Goal: Task Accomplishment & Management: Use online tool/utility

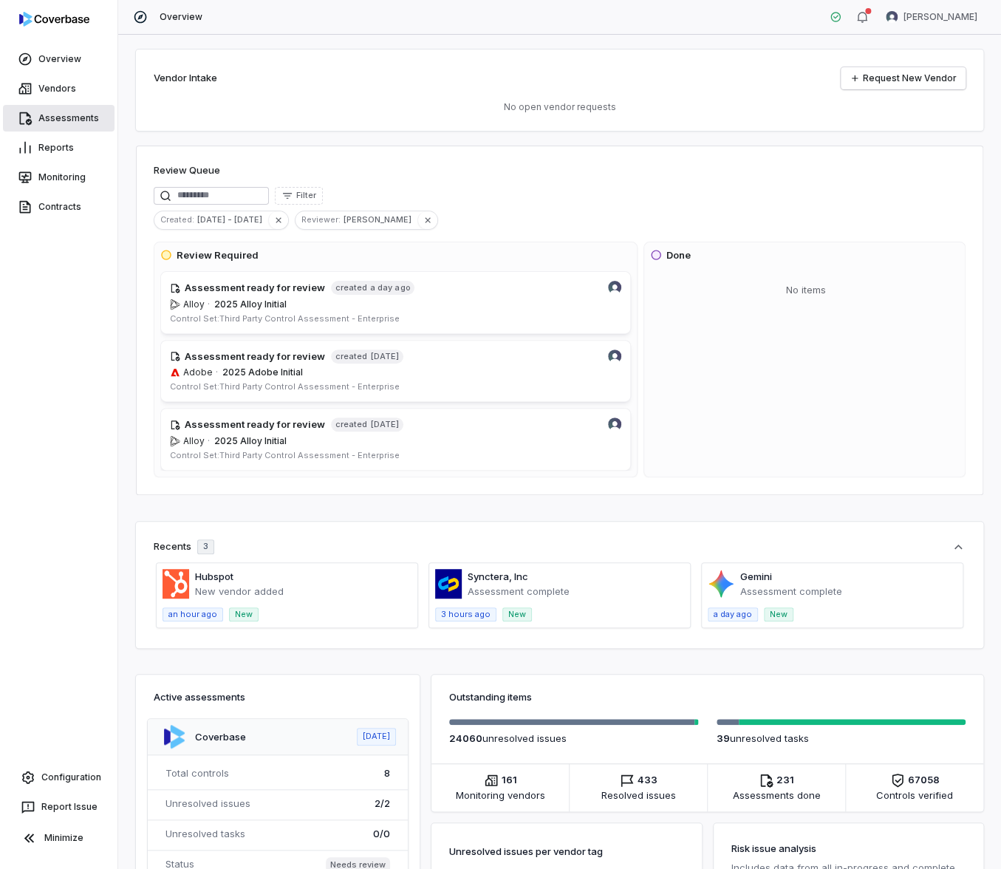
click at [84, 125] on link "Assessments" at bounding box center [59, 118] width 112 height 27
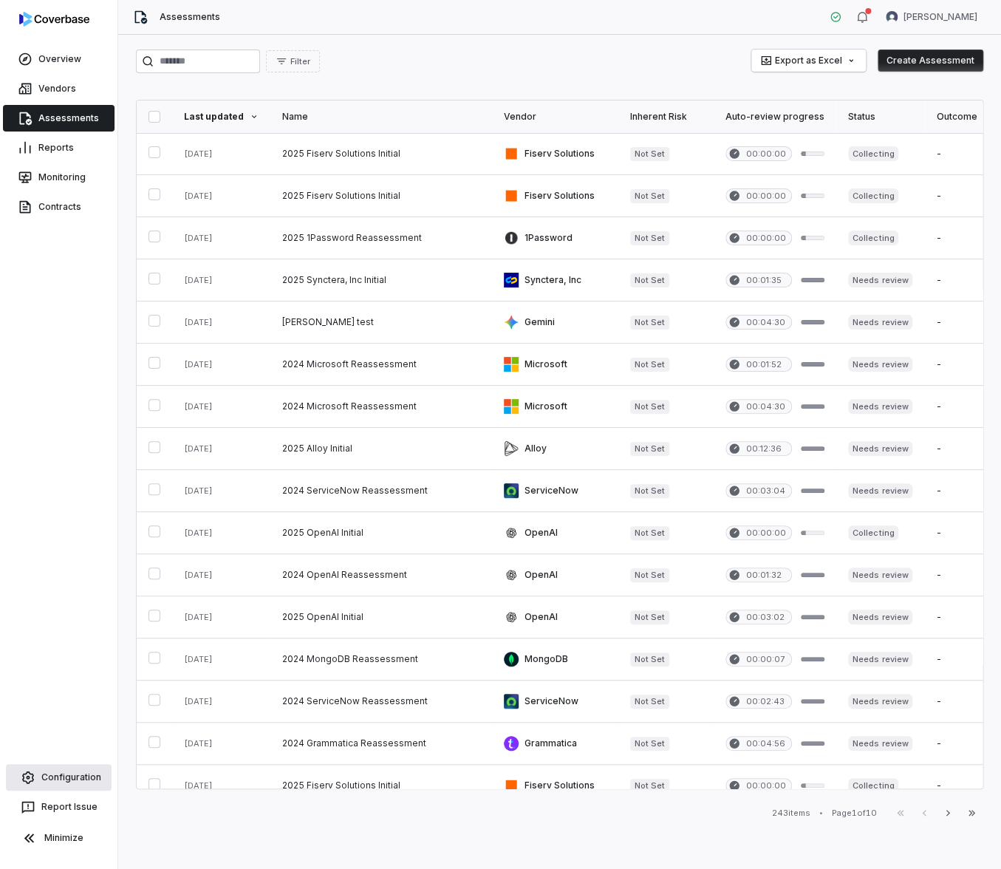
click at [83, 779] on link "Configuration" at bounding box center [59, 777] width 106 height 27
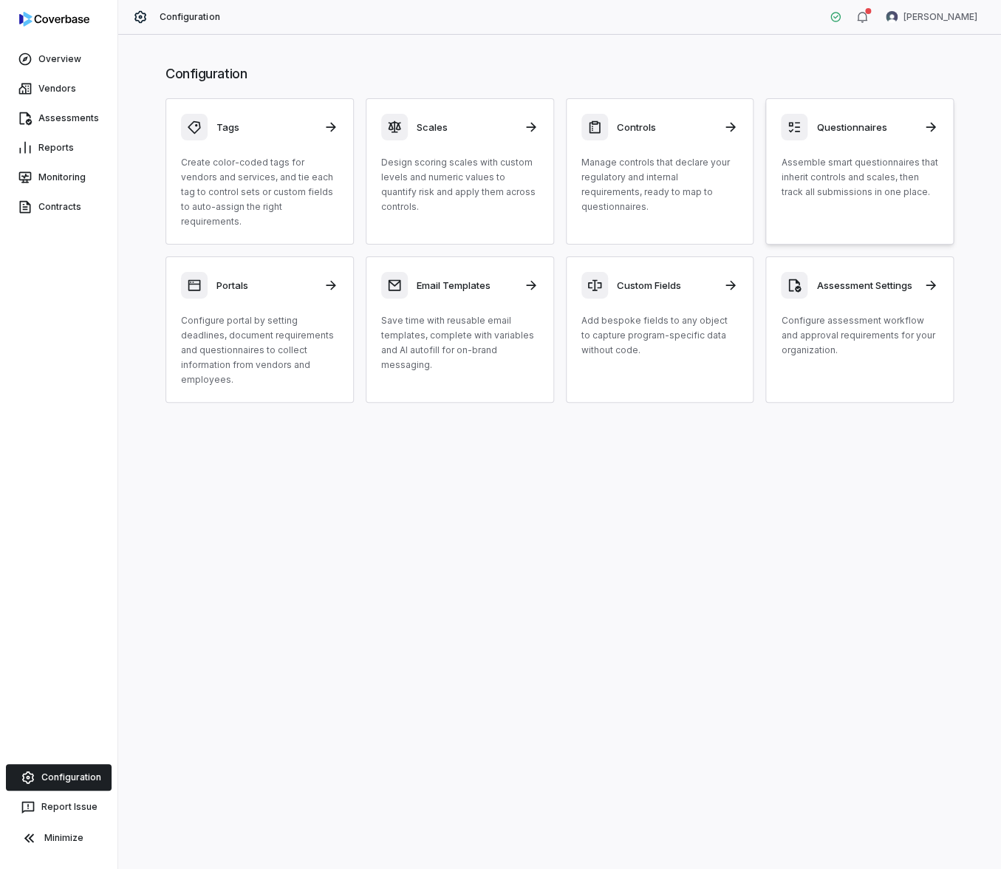
click at [825, 157] on p "Assemble smart questionnaires that inherit controls and scales, then track all …" at bounding box center [859, 177] width 157 height 44
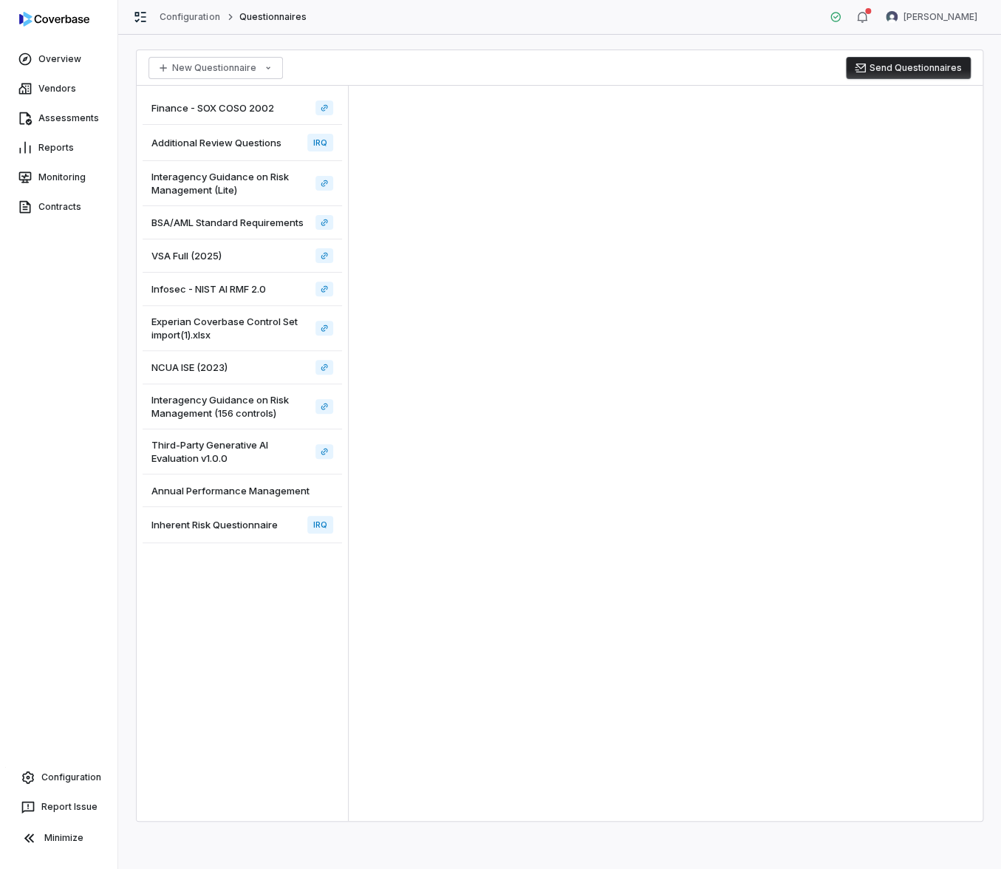
click at [233, 190] on span "Interagency Guidance on Risk Management (Lite)" at bounding box center [230, 183] width 158 height 27
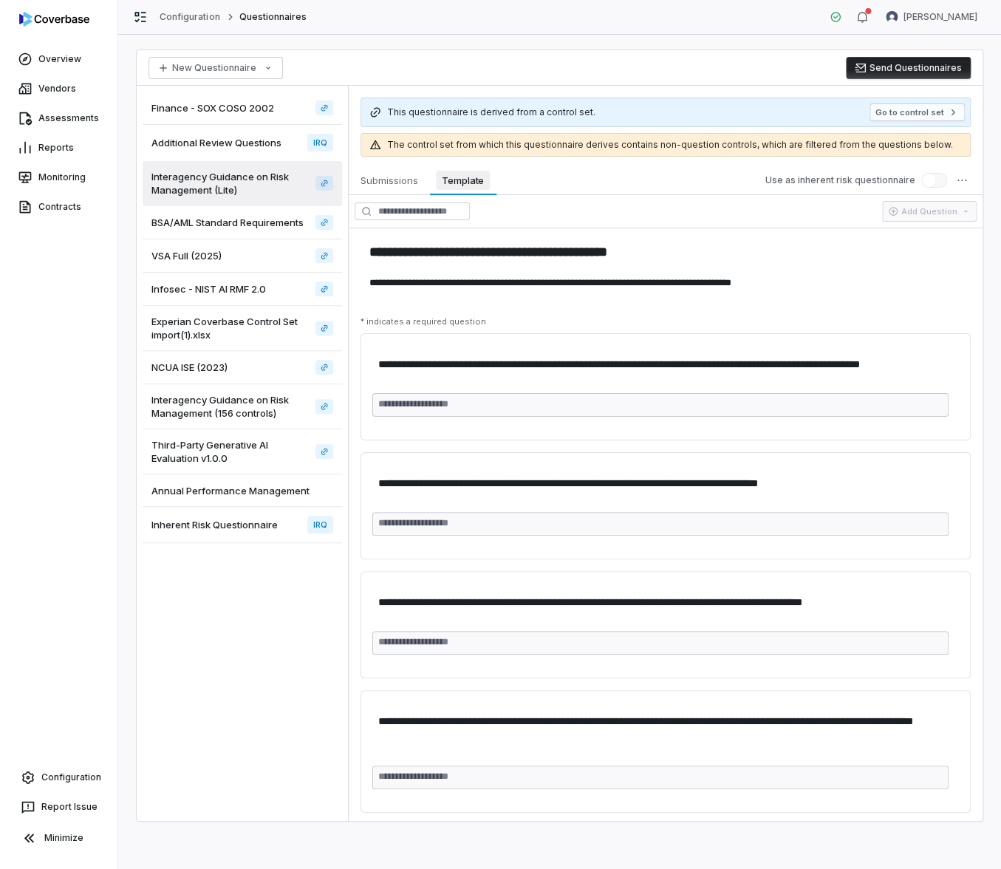
click at [476, 180] on span "Template" at bounding box center [463, 180] width 54 height 19
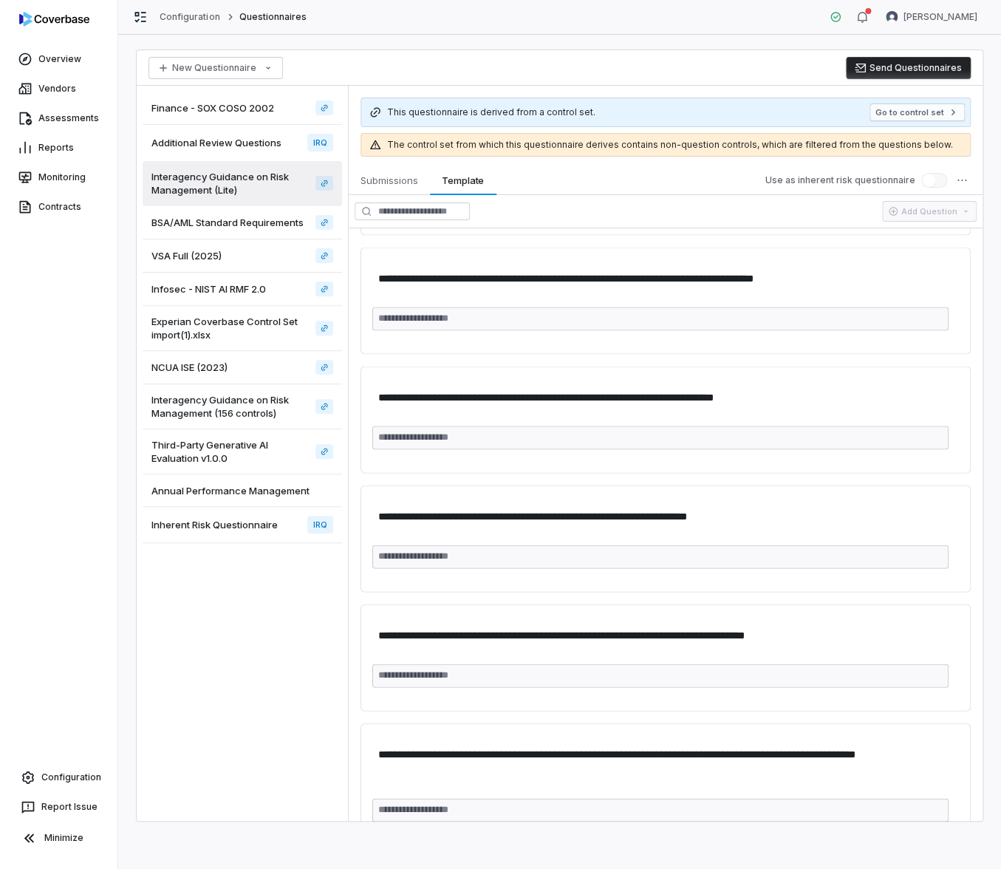
scroll to position [3328, 0]
click at [245, 227] on span "BSA/AML Standard Requirements" at bounding box center [227, 222] width 152 height 13
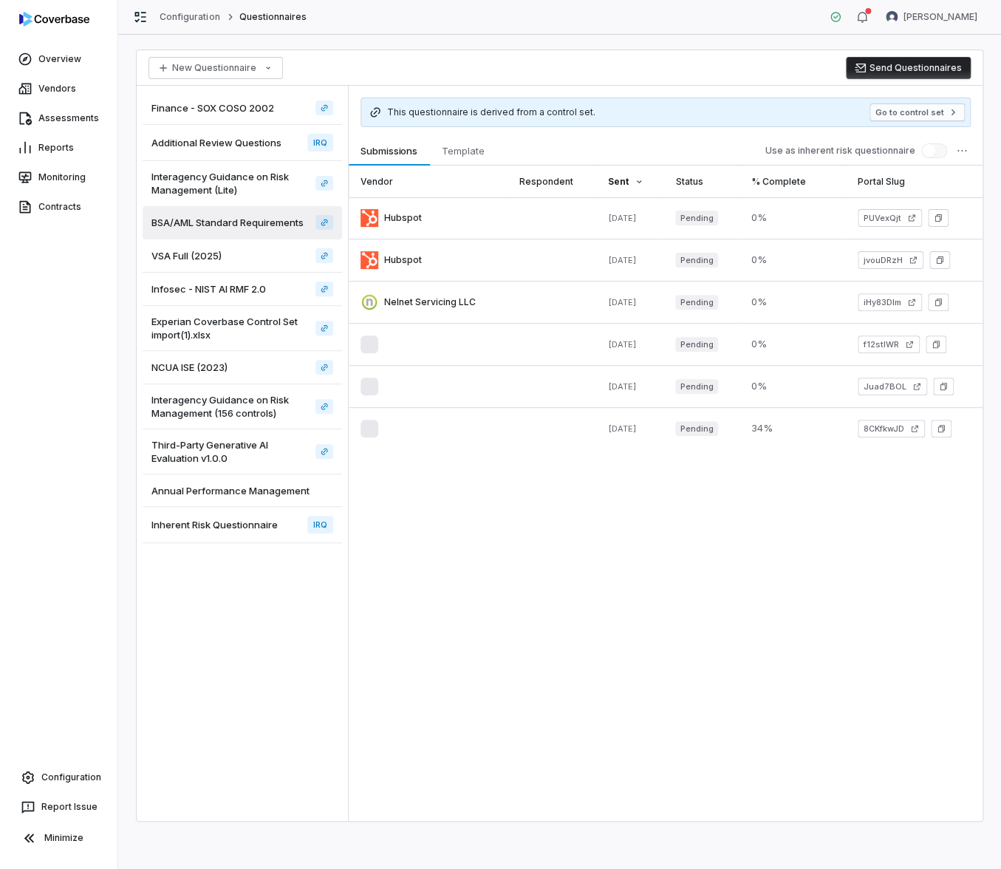
click at [446, 168] on div "Vendor" at bounding box center [427, 181] width 135 height 32
click at [454, 161] on button "Template Template" at bounding box center [463, 151] width 66 height 30
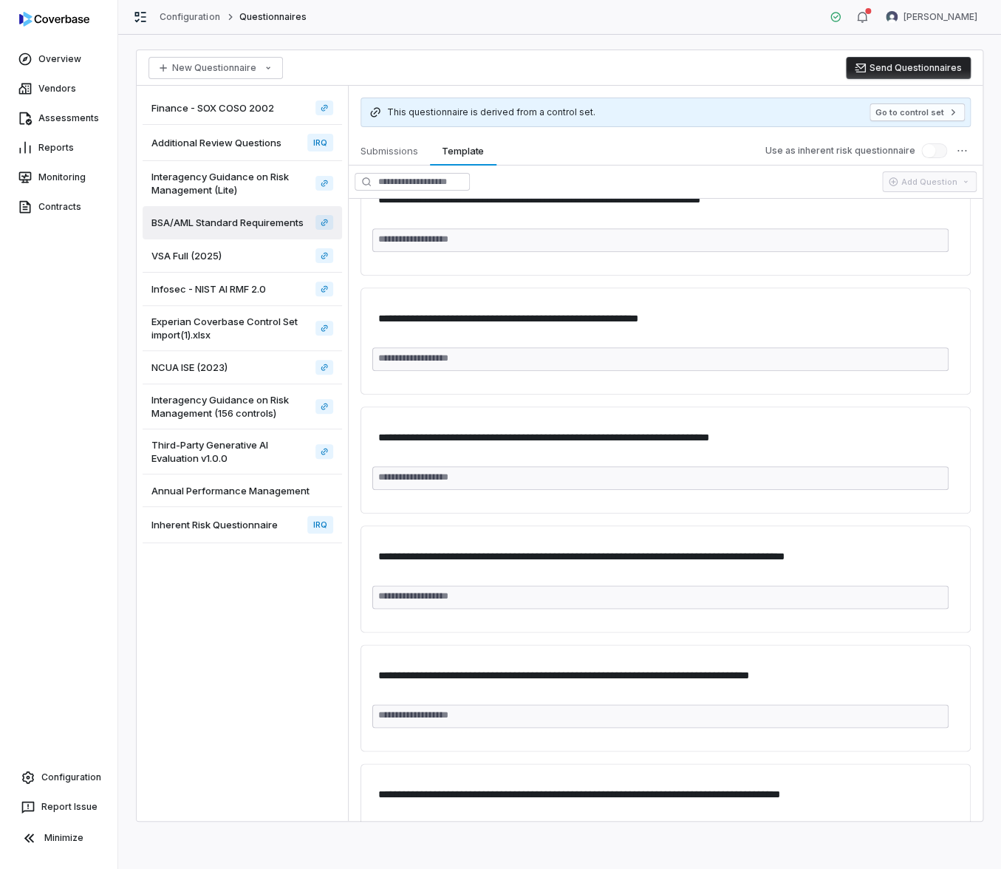
scroll to position [1167, 0]
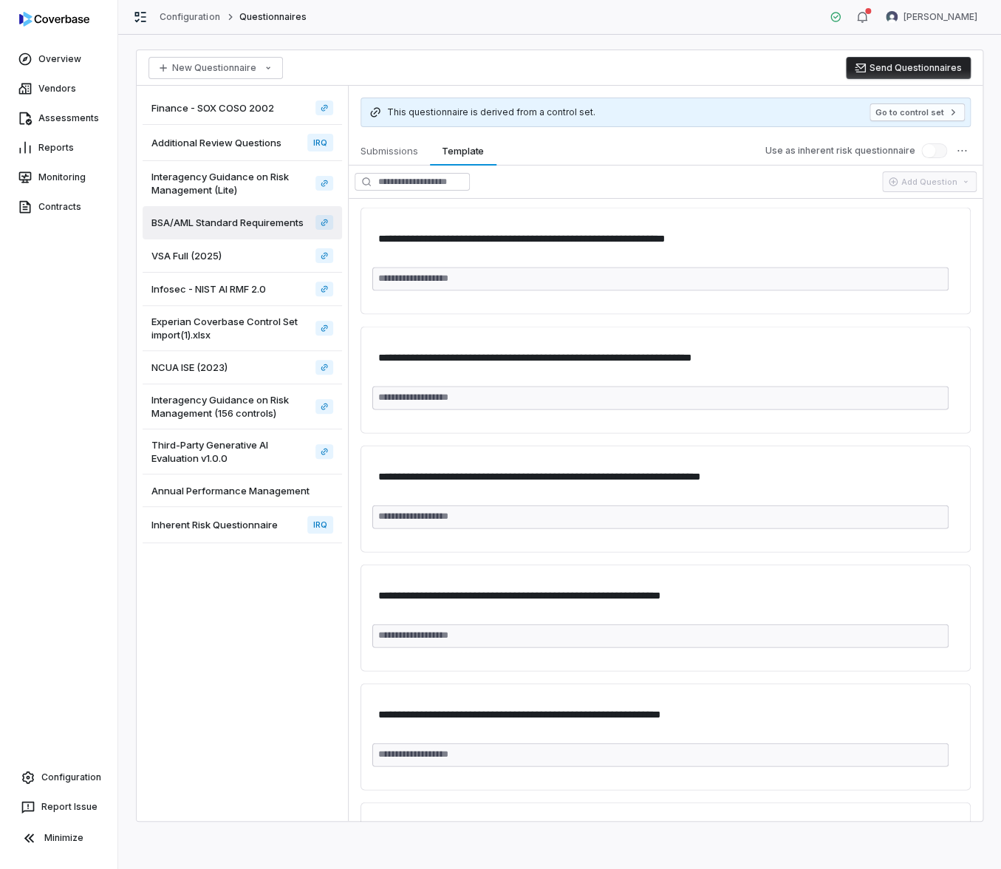
click at [284, 371] on div "NCUA ISE (2023)" at bounding box center [242, 367] width 199 height 33
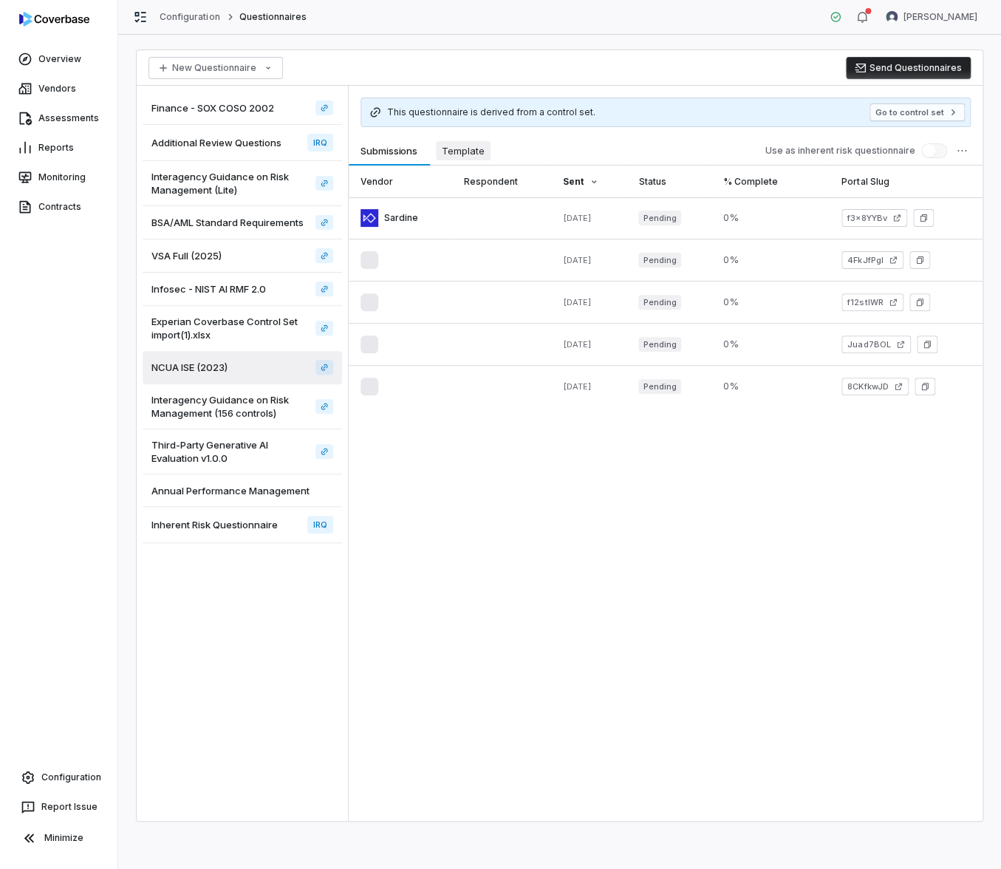
click at [471, 160] on button "Template Template" at bounding box center [463, 151] width 66 height 30
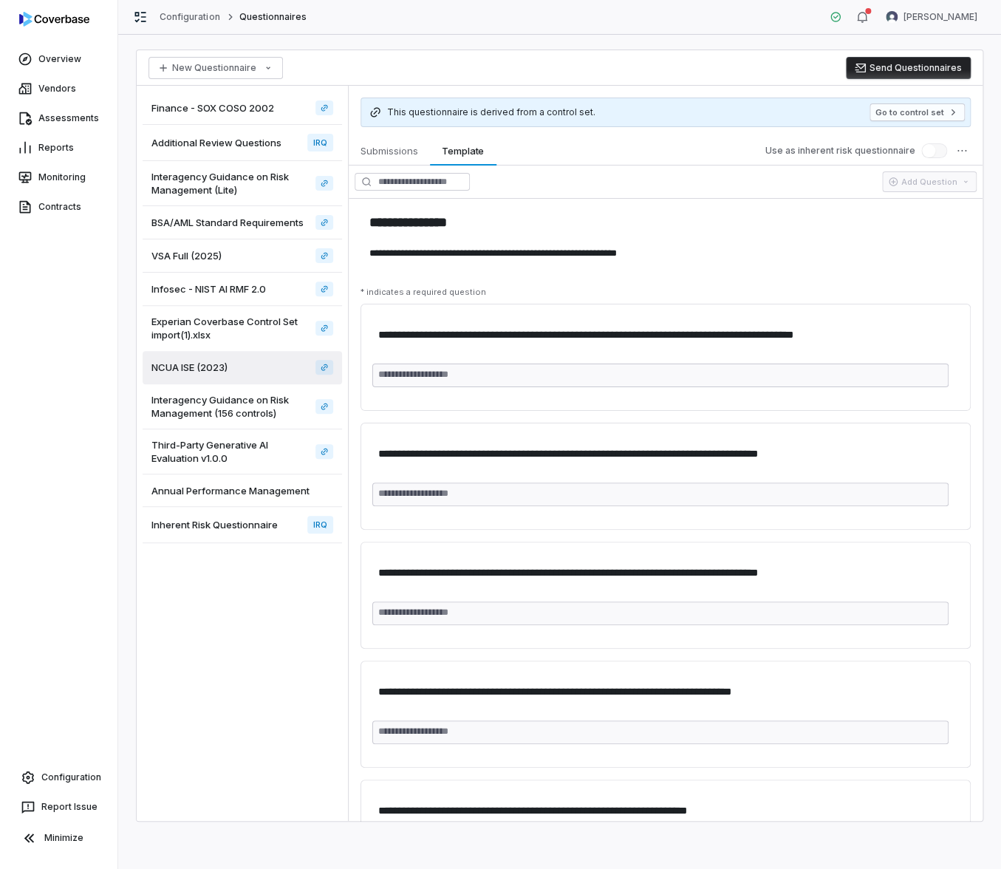
type textarea "*"
